Goal: Transaction & Acquisition: Purchase product/service

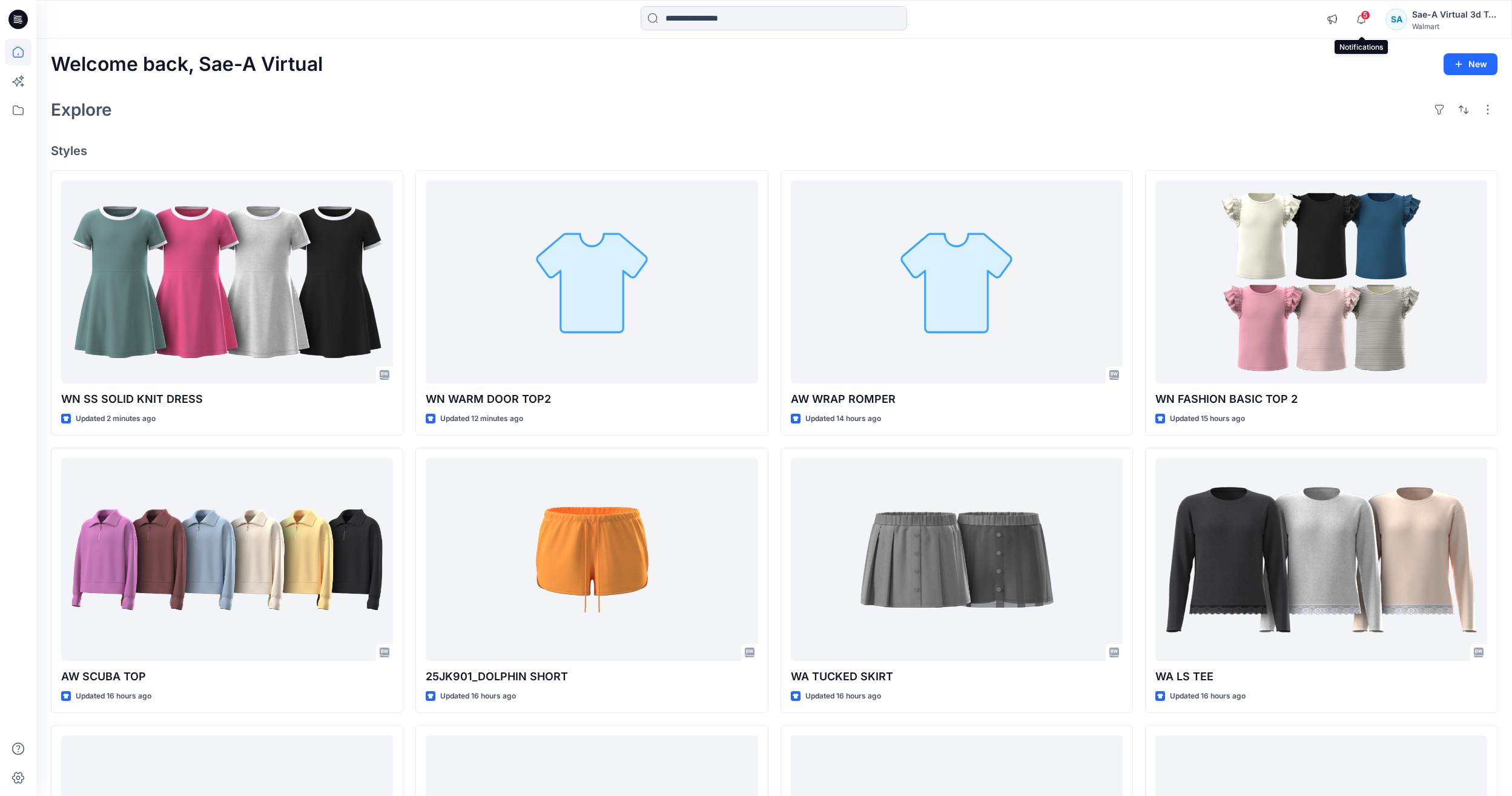
click at [1368, 13] on span "5" at bounding box center [1365, 15] width 10 height 10
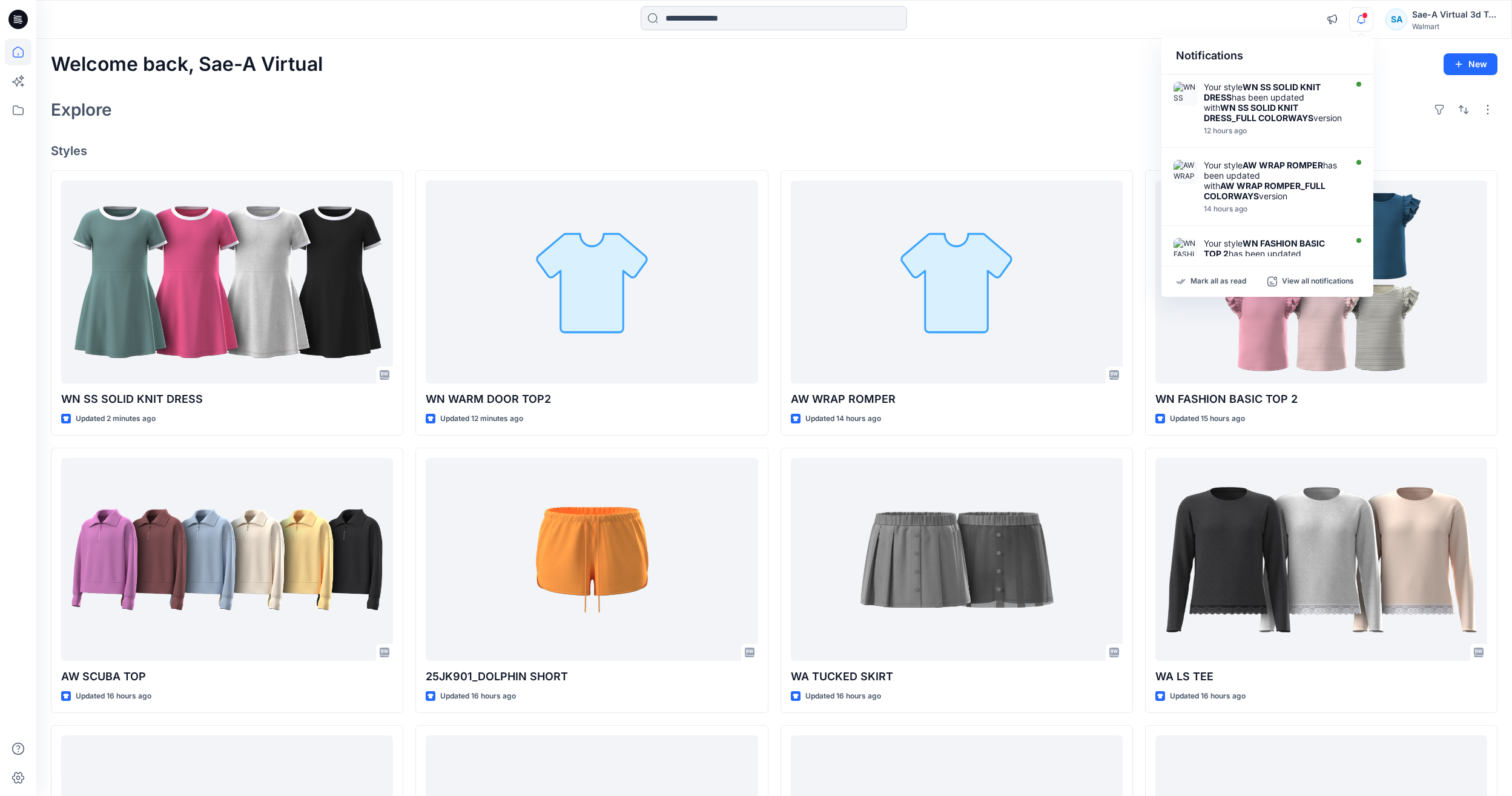
click at [732, 9] on input at bounding box center [774, 18] width 267 height 24
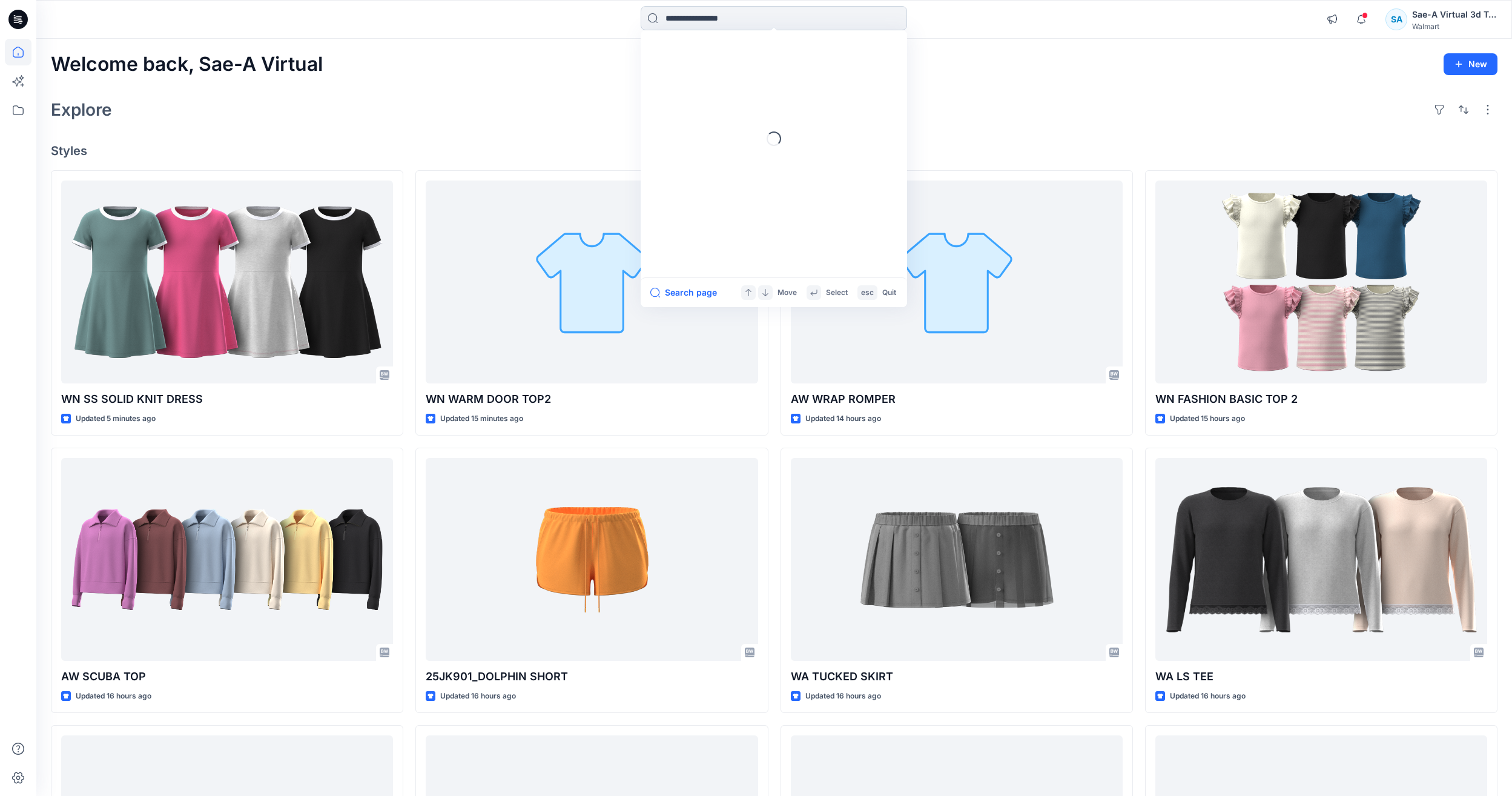
paste input "********"
type input "********"
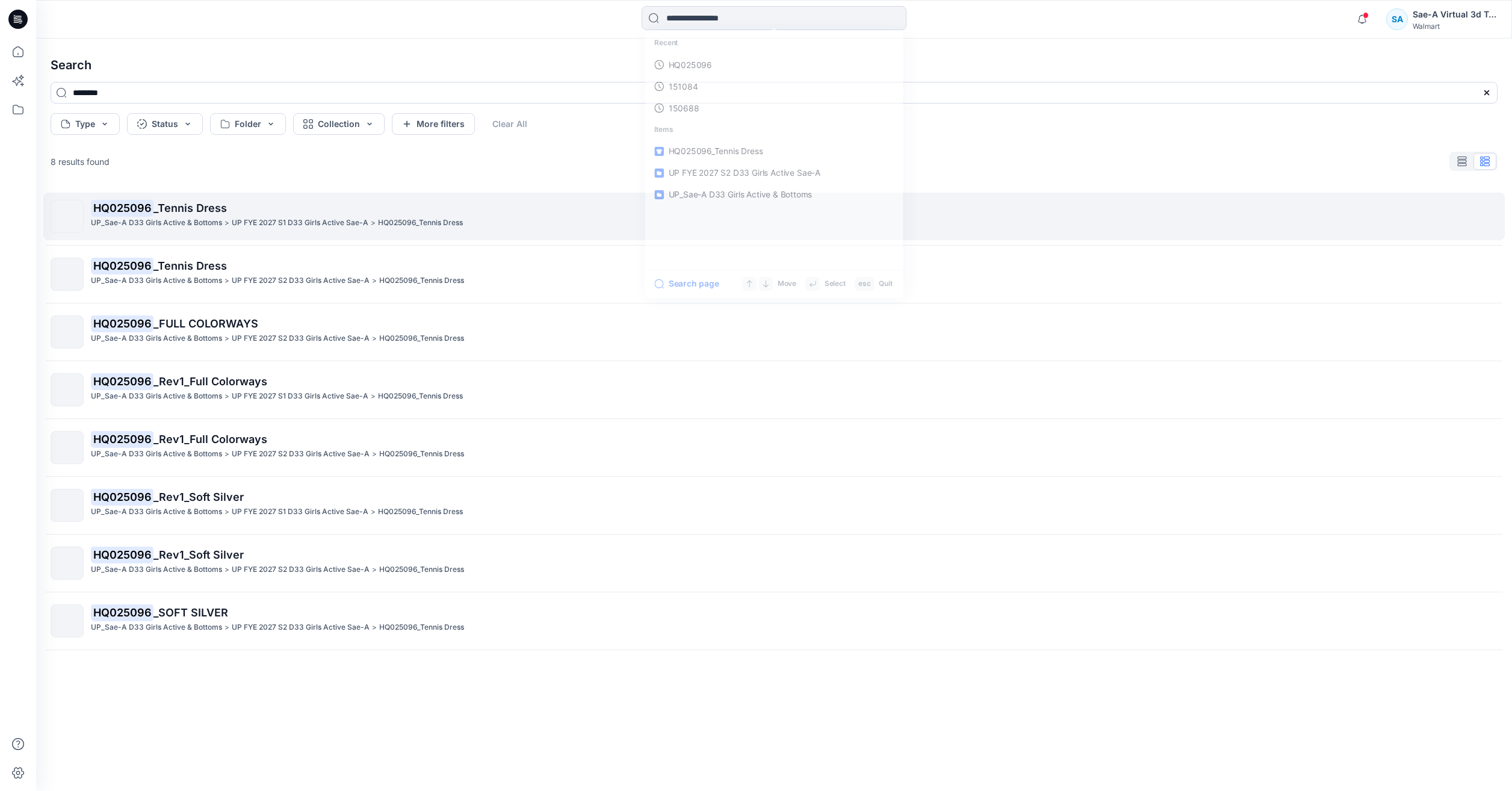
click at [338, 216] on p "HQ025096 _Tennis Dress" at bounding box center [794, 207] width 1406 height 17
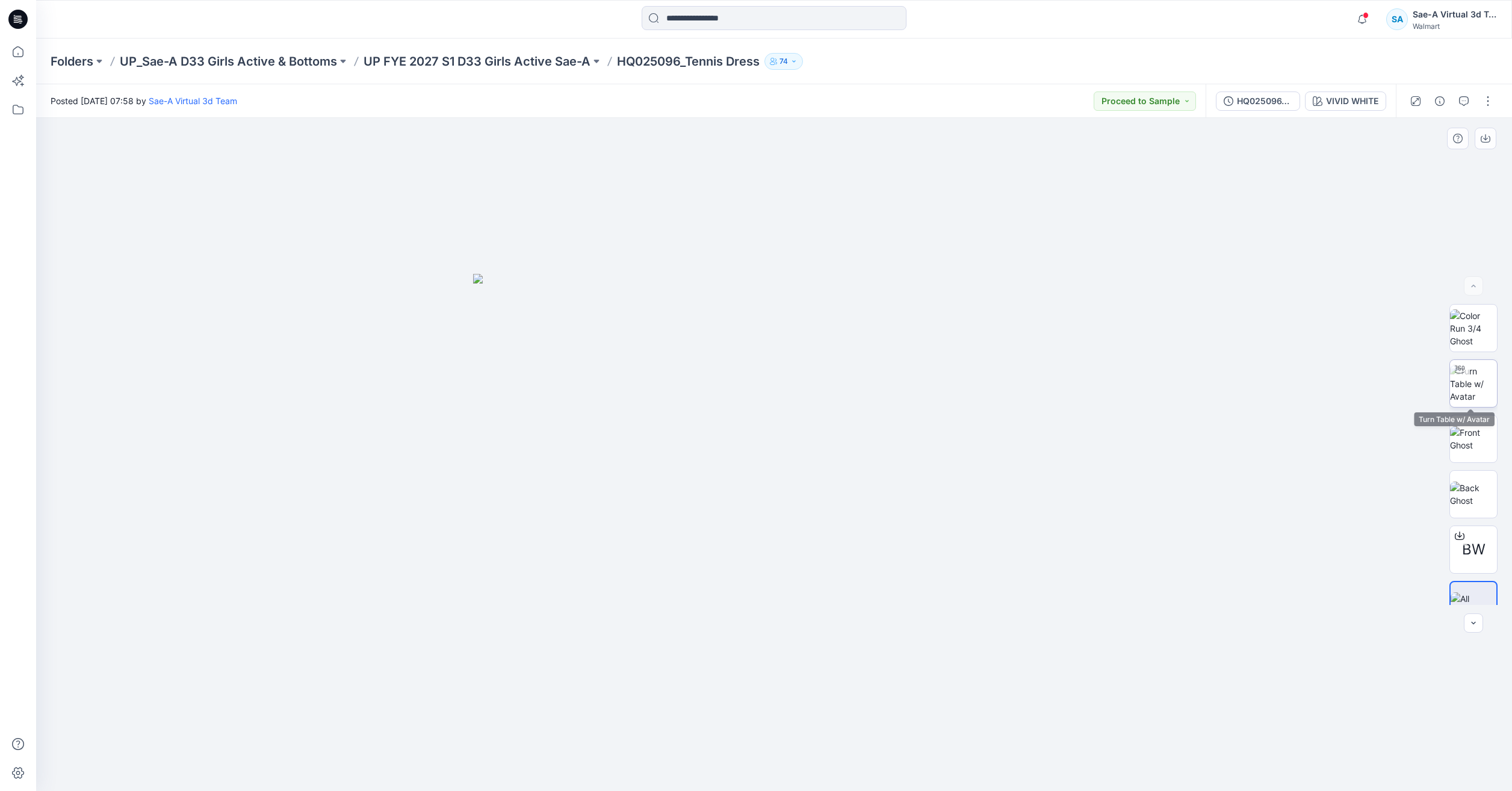
click at [1452, 391] on img at bounding box center [1474, 383] width 47 height 38
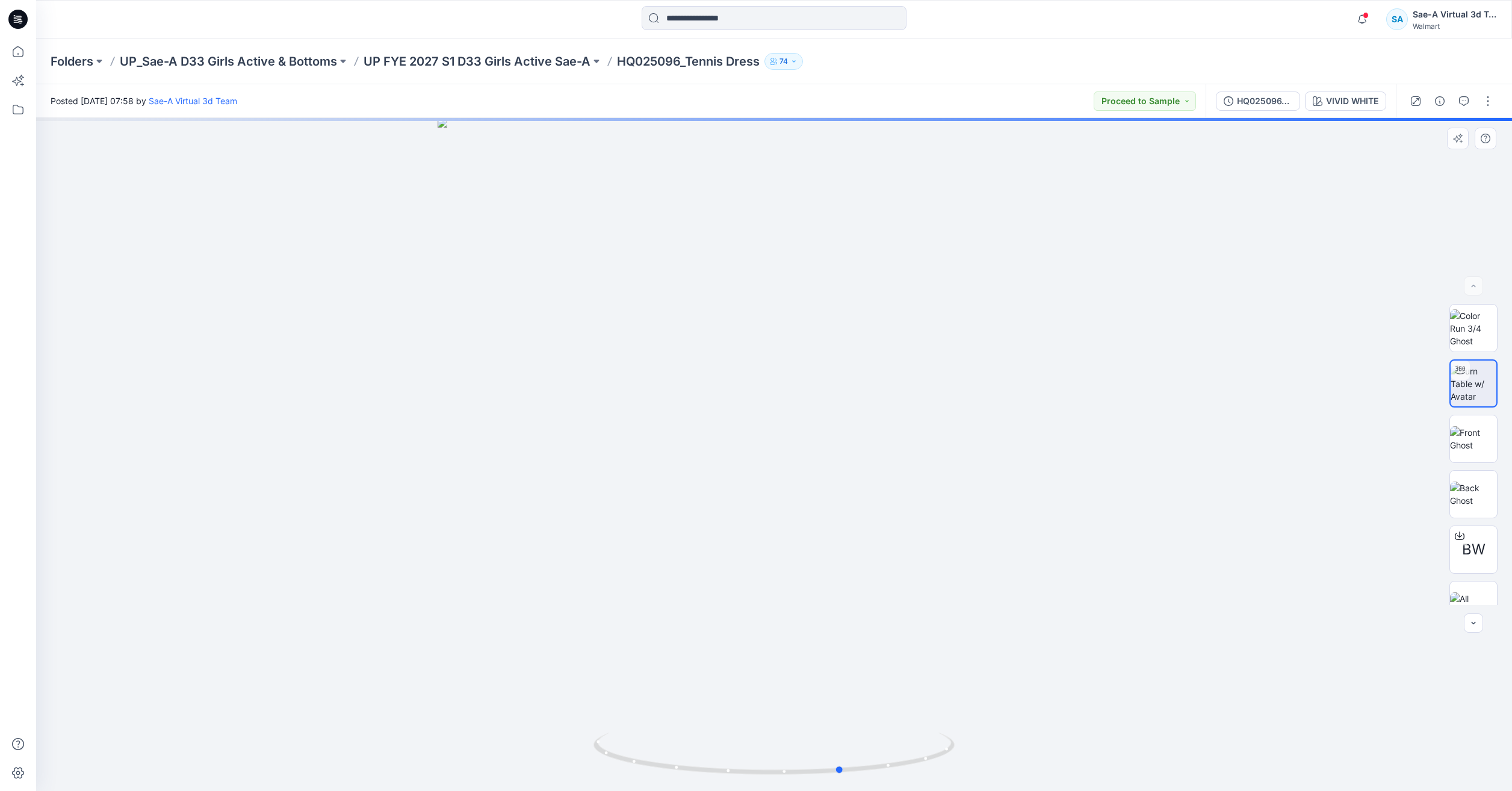
drag, startPoint x: 919, startPoint y: 763, endPoint x: 987, endPoint y: 731, distance: 75.2
click at [987, 731] on div at bounding box center [774, 455] width 1476 height 673
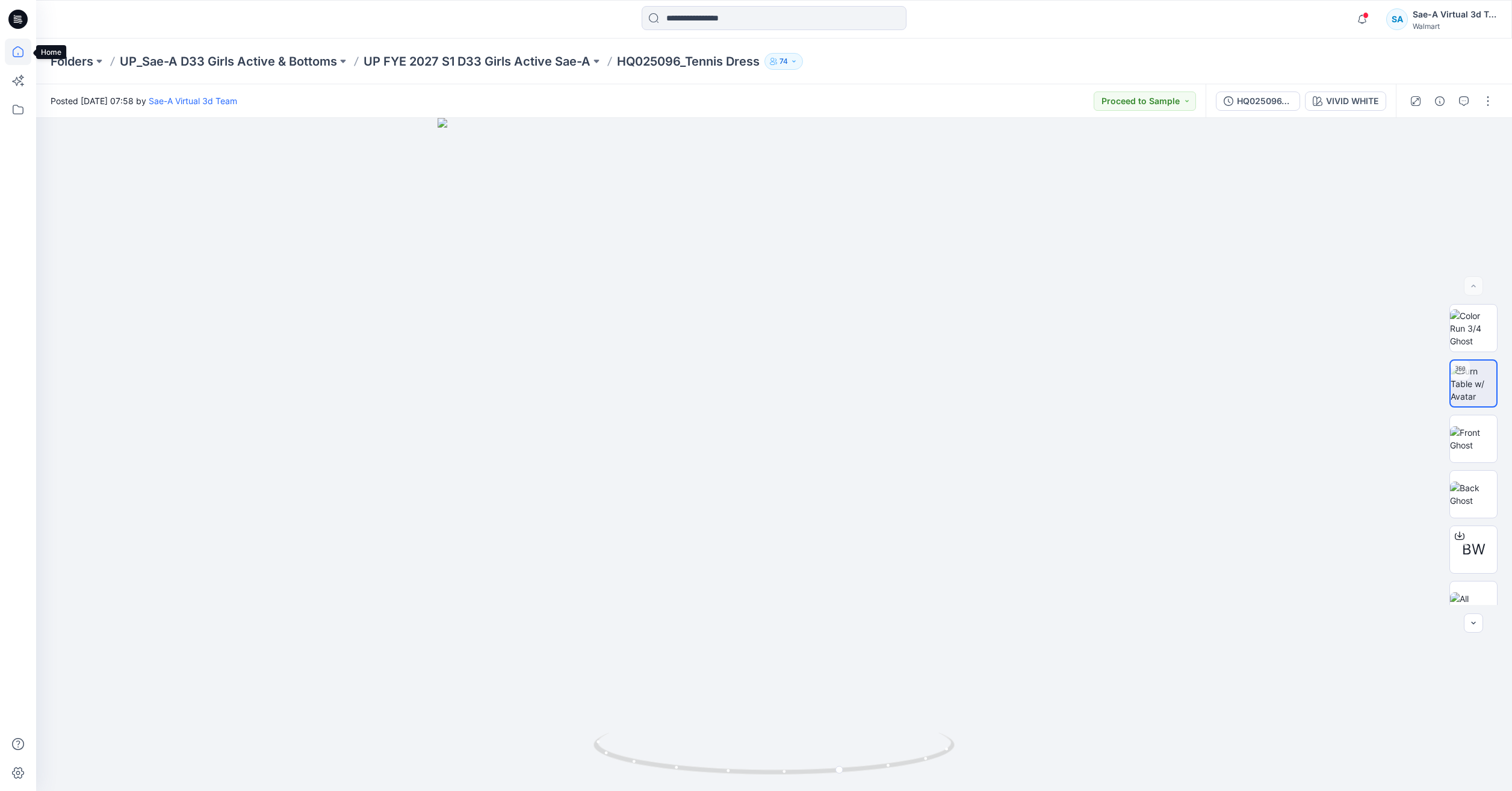
click at [21, 48] on icon at bounding box center [18, 51] width 11 height 11
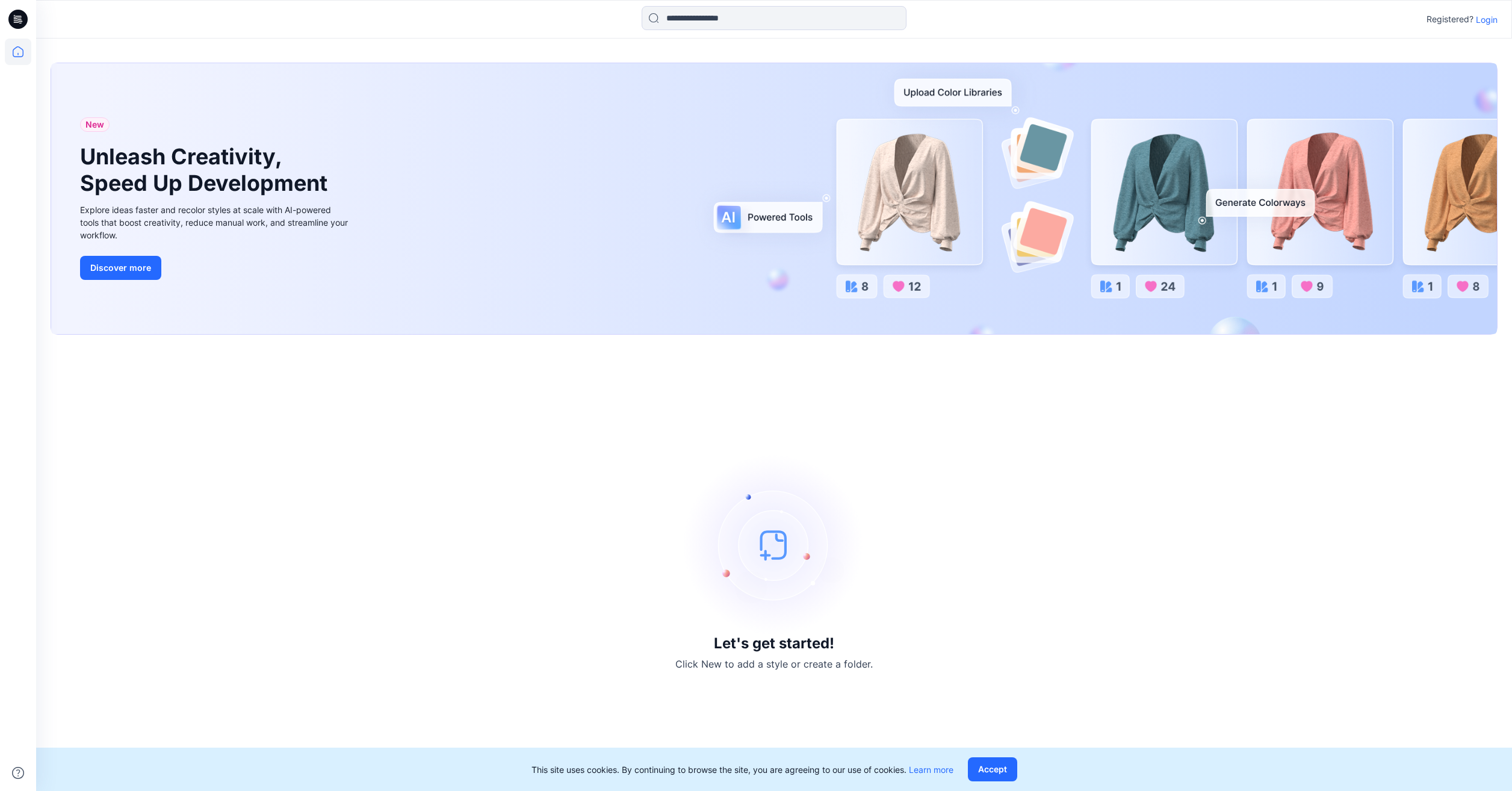
click at [1484, 18] on p "Login" at bounding box center [1486, 19] width 22 height 13
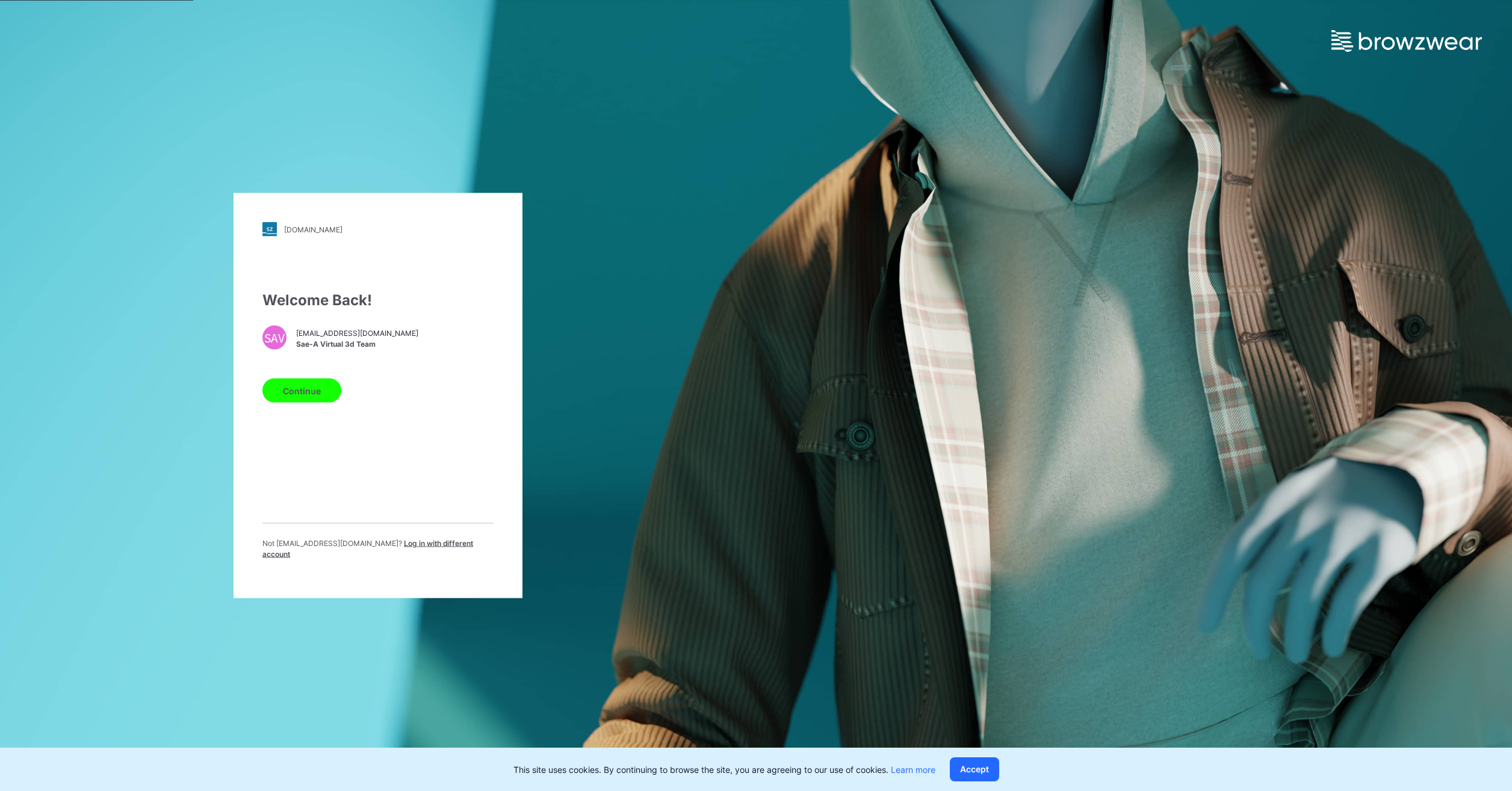
click at [300, 396] on button "Continue" at bounding box center [302, 391] width 79 height 24
